Goal: Navigation & Orientation: Find specific page/section

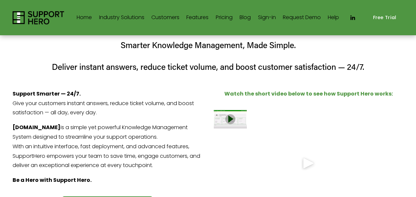
click at [268, 16] on link "Sign-in" at bounding box center [267, 18] width 18 height 11
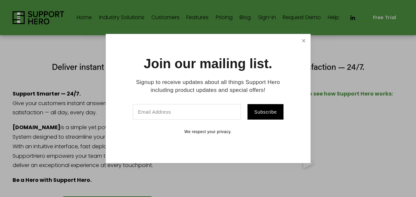
click at [303, 40] on link "Close" at bounding box center [303, 41] width 12 height 12
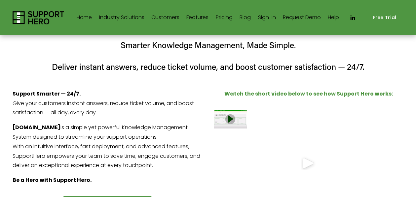
click at [352, 18] on icon "LinkedIn" at bounding box center [352, 18] width 7 height 7
click at [263, 15] on link "Sign-in" at bounding box center [267, 18] width 18 height 11
click at [81, 17] on link "Home" at bounding box center [84, 18] width 15 height 11
click at [169, 17] on link "Customers" at bounding box center [165, 18] width 28 height 11
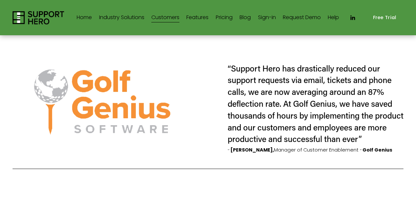
click at [266, 18] on link "Sign-in" at bounding box center [267, 18] width 18 height 11
